Goal: Information Seeking & Learning: Learn about a topic

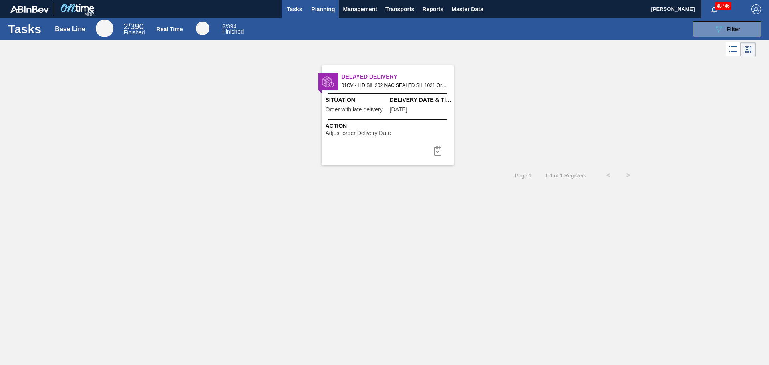
click at [314, 6] on span "Planning" at bounding box center [323, 9] width 24 height 10
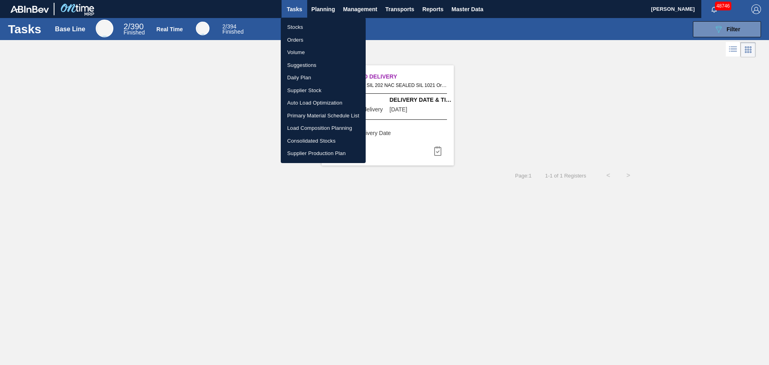
click at [311, 23] on ul "Stocks Orders Volume Suggestions Daily Plan Supplier Stock Auto Load Optimizati…" at bounding box center [323, 90] width 85 height 145
click at [311, 23] on li "Stocks" at bounding box center [323, 27] width 85 height 13
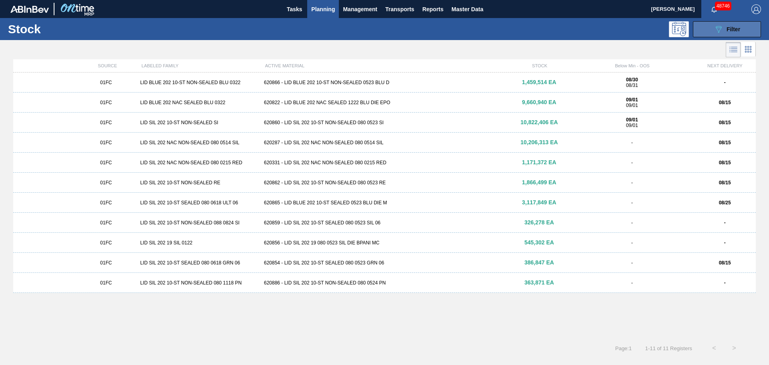
click at [734, 27] on span "Filter" at bounding box center [733, 29] width 14 height 6
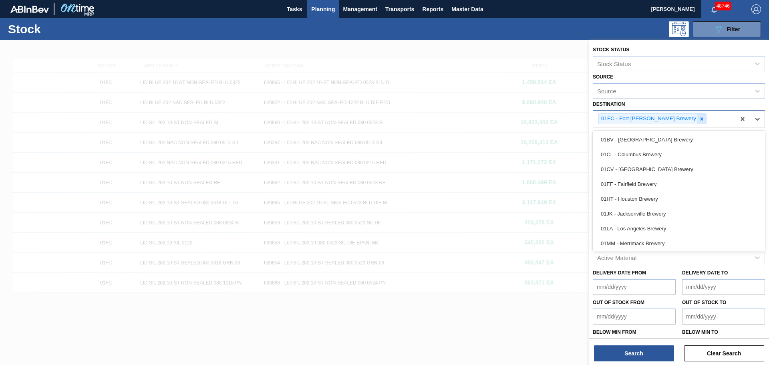
drag, startPoint x: 675, startPoint y: 113, endPoint x: 675, endPoint y: 120, distance: 6.8
click at [675, 114] on div "01FC - Fort [PERSON_NAME] Brewery" at bounding box center [652, 118] width 108 height 11
click at [699, 121] on icon at bounding box center [702, 119] width 6 height 6
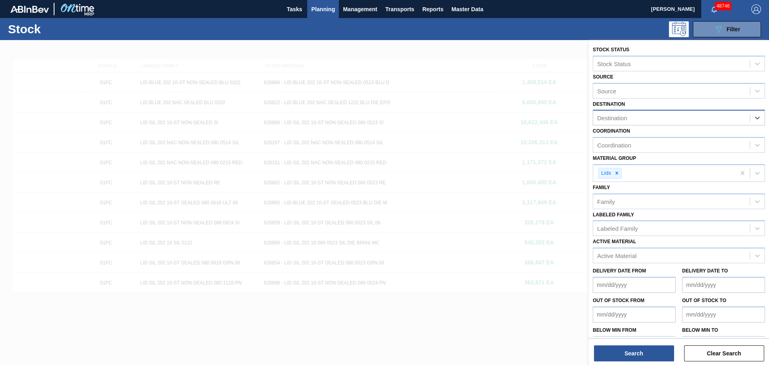
click at [675, 121] on div "Destination" at bounding box center [671, 118] width 157 height 12
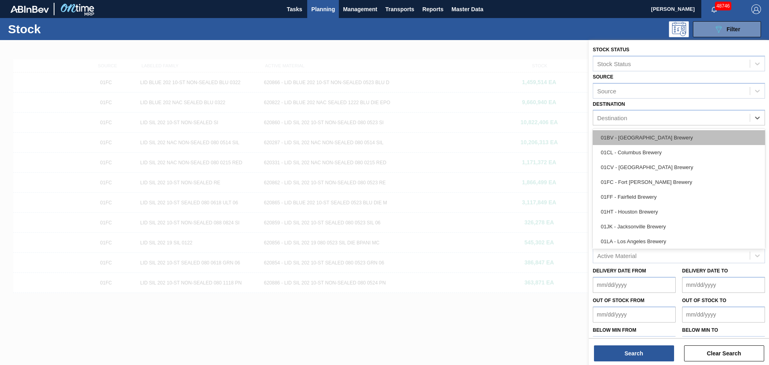
click at [643, 141] on div "01BV - [GEOGRAPHIC_DATA] Brewery" at bounding box center [679, 137] width 172 height 15
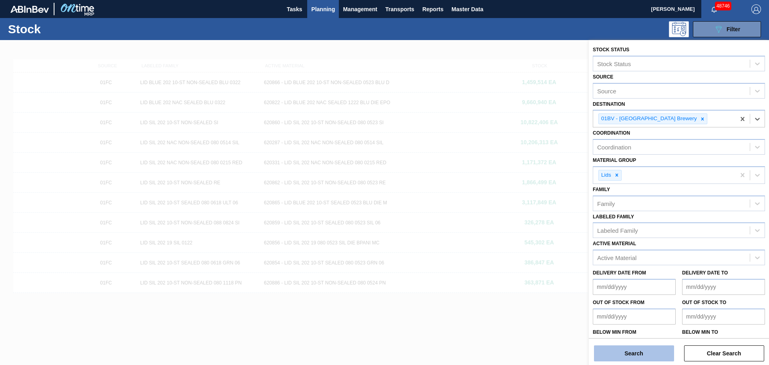
click at [619, 350] on button "Search" at bounding box center [634, 353] width 80 height 16
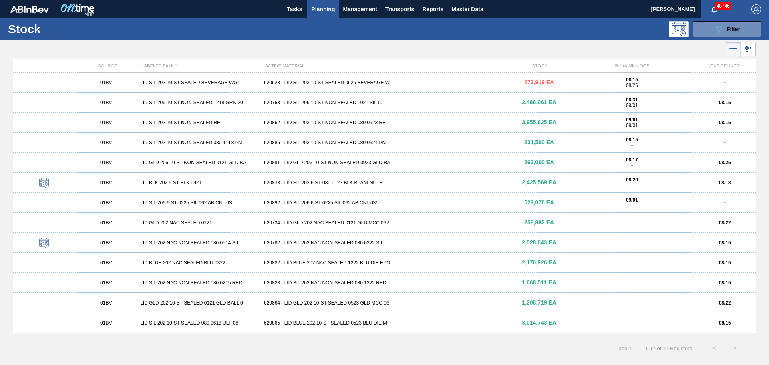
click at [270, 105] on div "620763 - LID SIL 206 10-ST NON-SEALED 1021 SIL 0." at bounding box center [384, 103] width 247 height 6
click at [333, 76] on div "01BV LID SIL 202 10-ST SEALED BEVERAGE WGT 620923 - LID SIL 202 10-ST SEALED 06…" at bounding box center [384, 82] width 742 height 20
